Goal: Check status: Check status

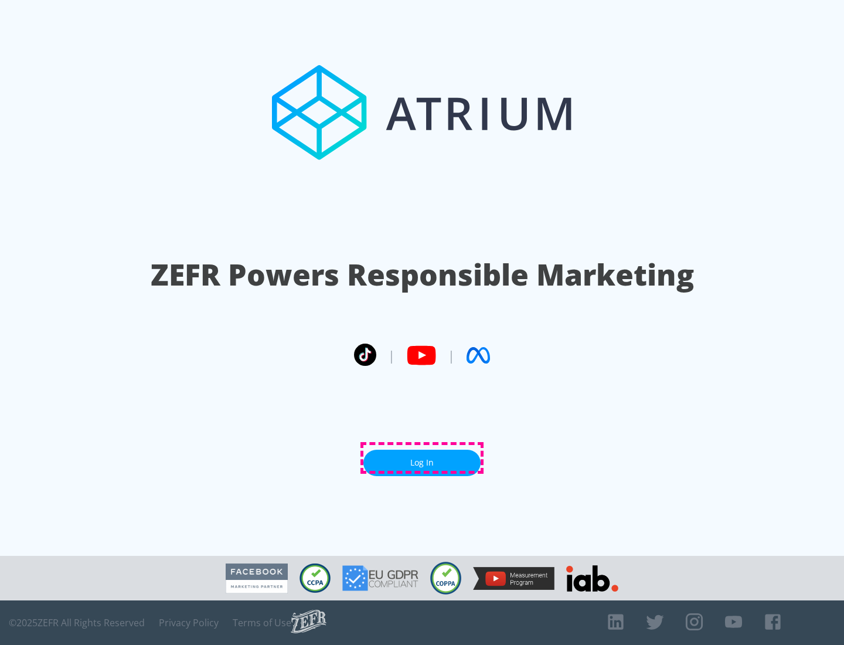
click at [422, 458] on link "Log In" at bounding box center [422, 463] width 117 height 26
